Goal: Task Accomplishment & Management: Manage account settings

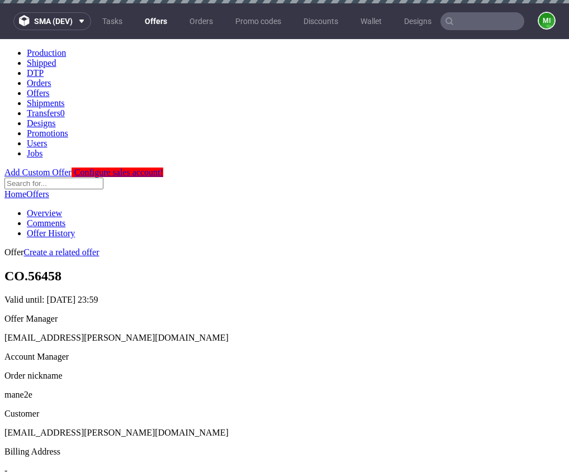
scroll to position [380, 0]
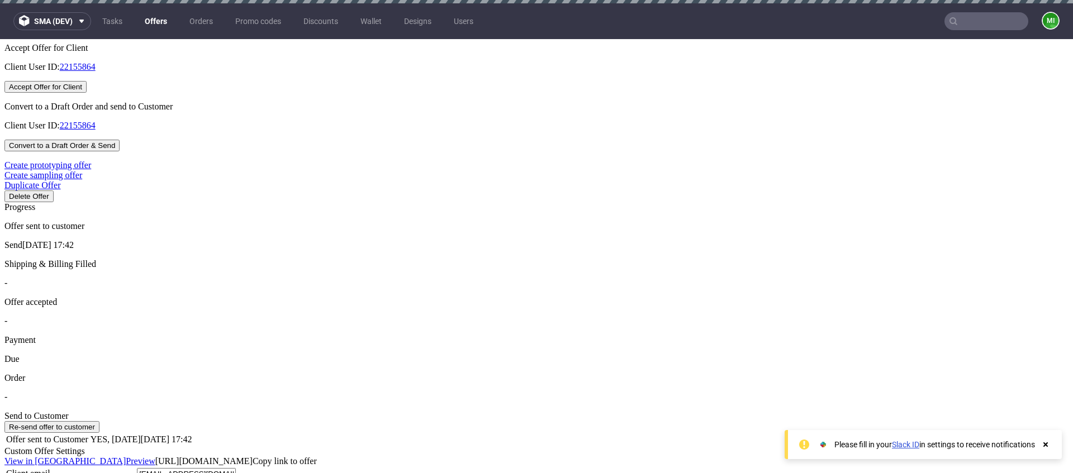
scroll to position [433, 0]
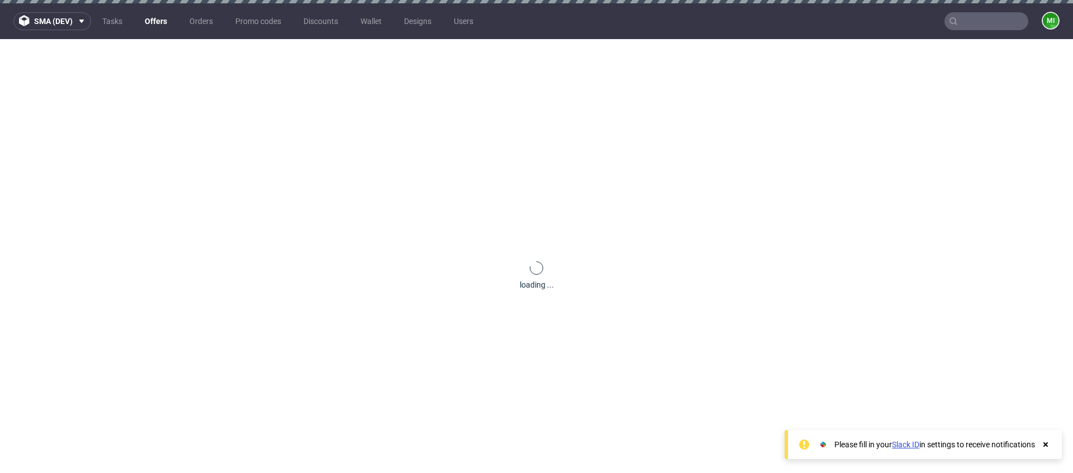
click at [622, 91] on div "loading ..." at bounding box center [536, 275] width 1073 height 473
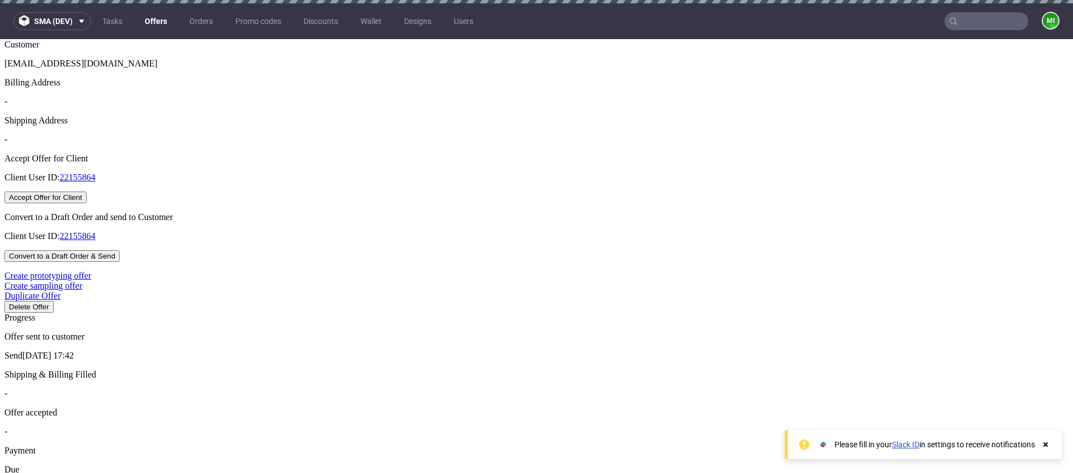
scroll to position [374, 0]
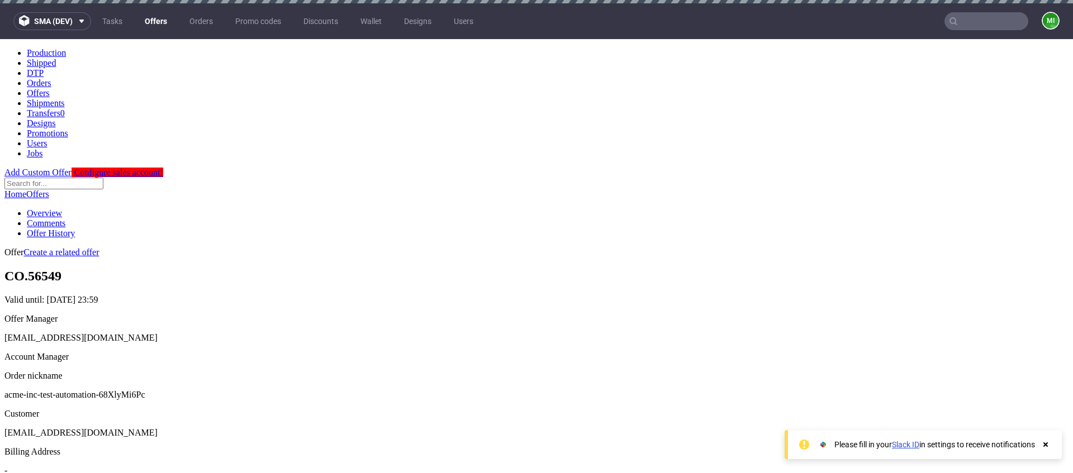
scroll to position [373, 0]
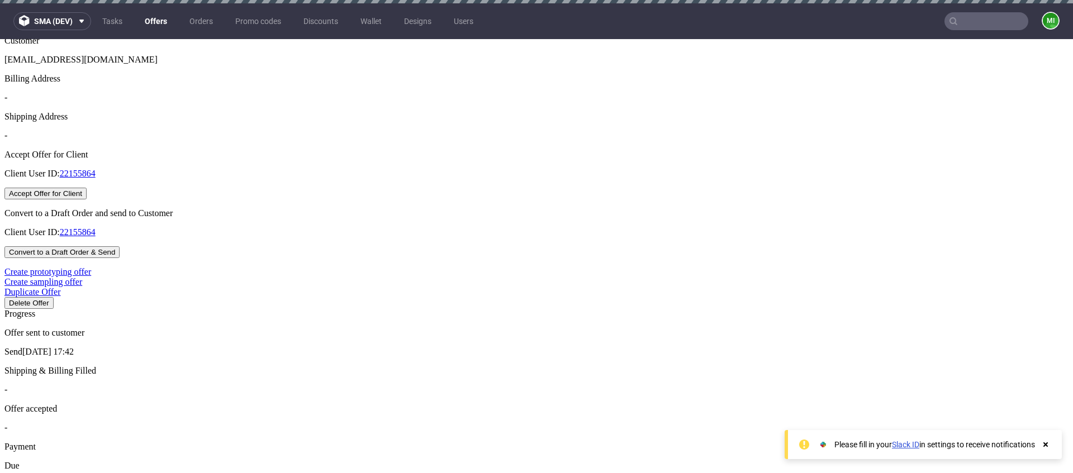
drag, startPoint x: 534, startPoint y: 224, endPoint x: 488, endPoint y: 224, distance: 46.4
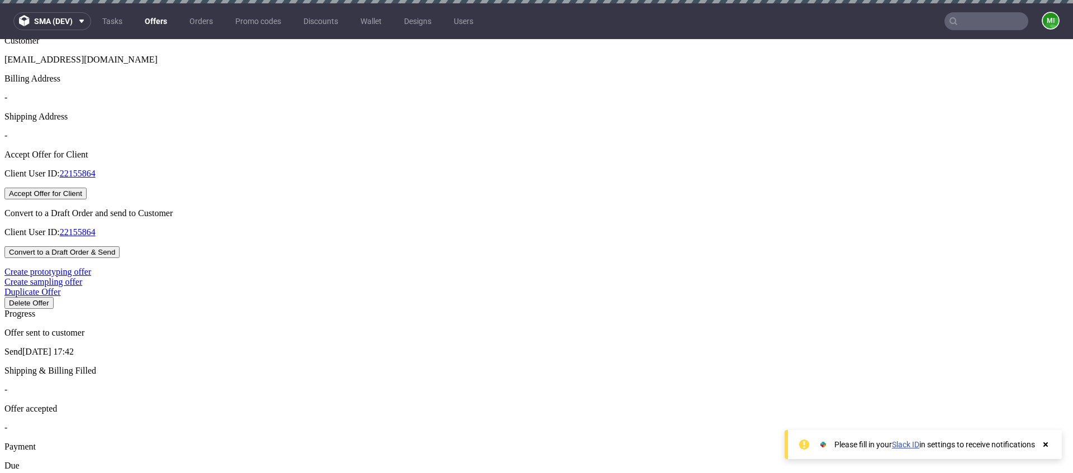
drag, startPoint x: 525, startPoint y: 231, endPoint x: 496, endPoint y: 228, distance: 29.8
type input "2"
type input "50%"
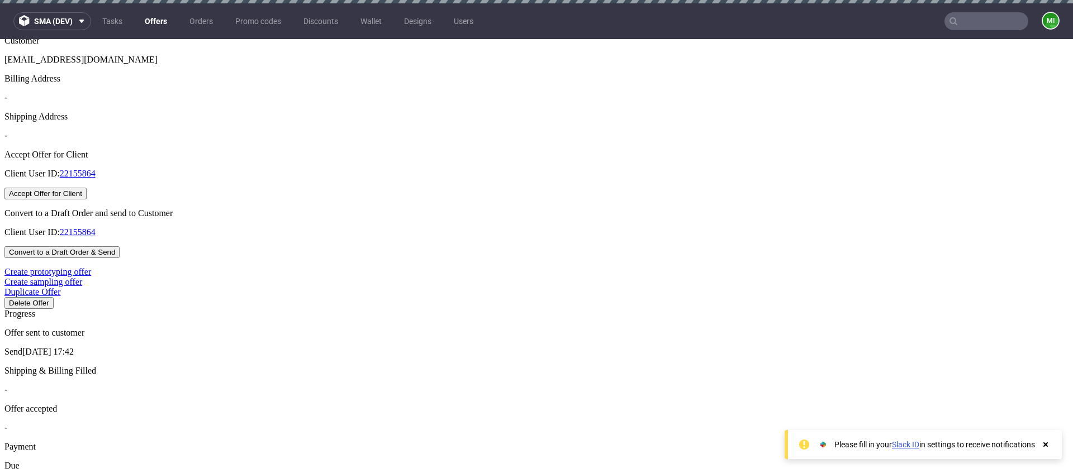
type input "2025-08-22"
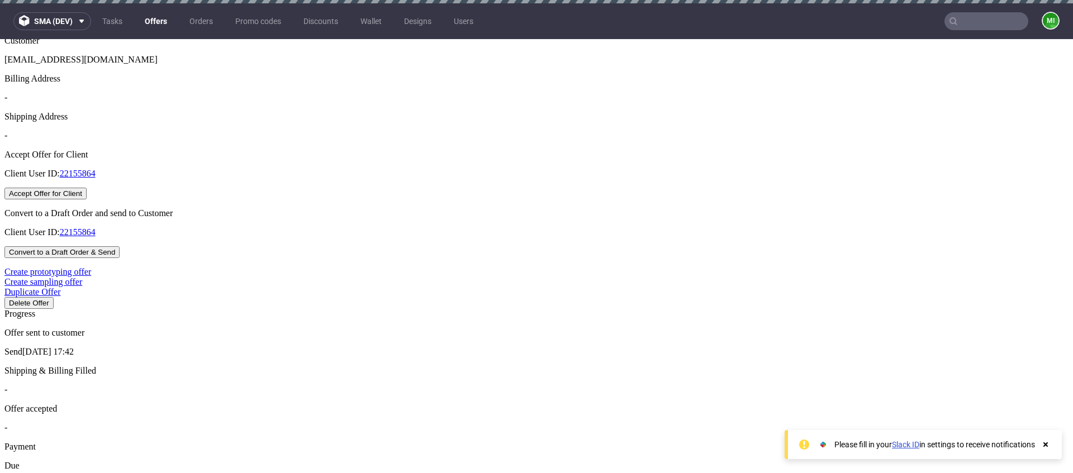
type input "2025-08-29"
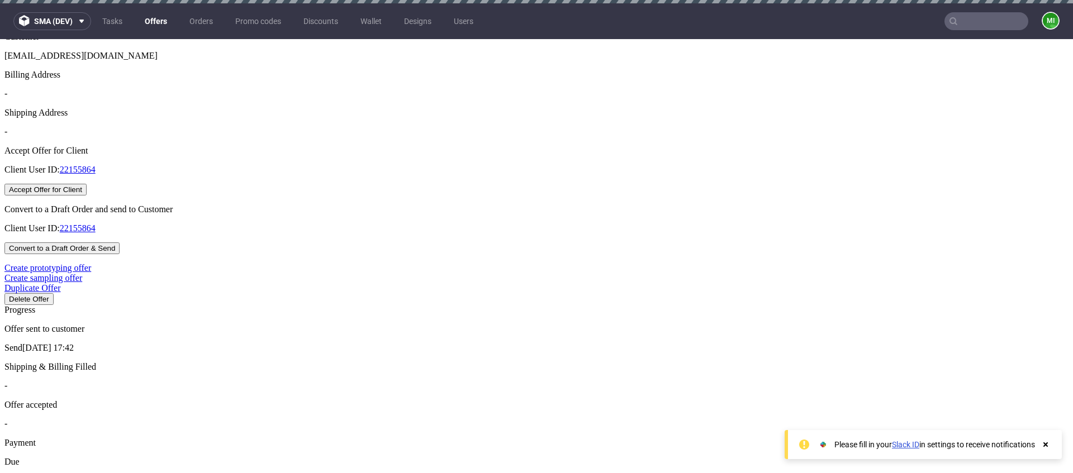
scroll to position [392, 0]
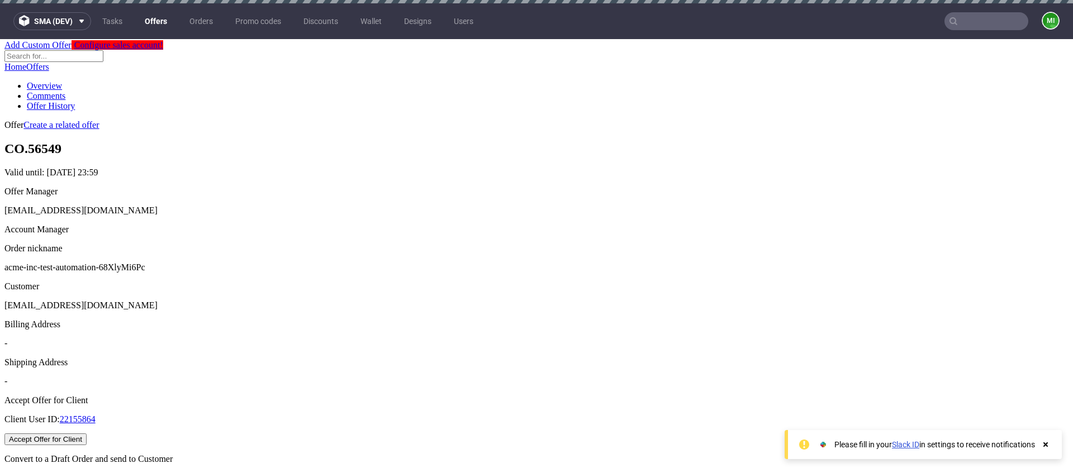
scroll to position [226, 0]
